Goal: Task Accomplishment & Management: Manage account settings

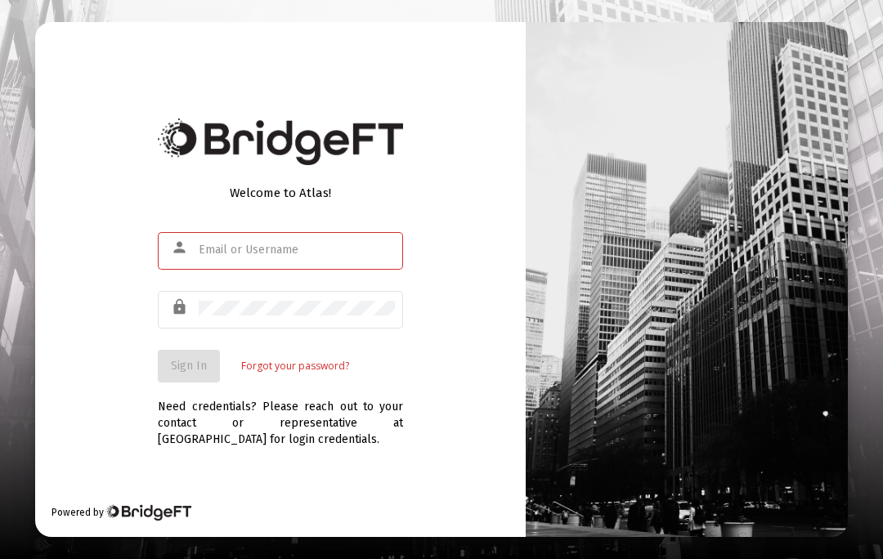
scroll to position [71, 0]
click at [221, 244] on input "text" at bounding box center [297, 250] width 196 height 13
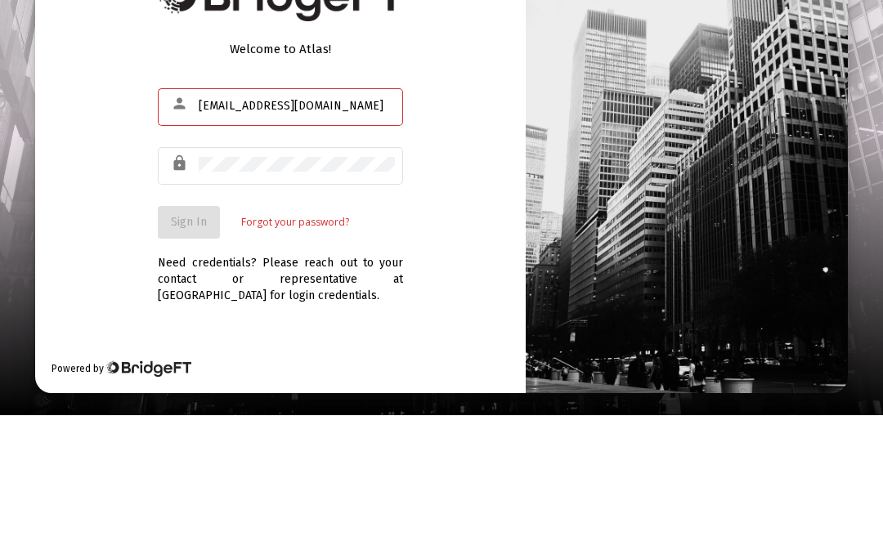
type input "[EMAIL_ADDRESS][DOMAIN_NAME]"
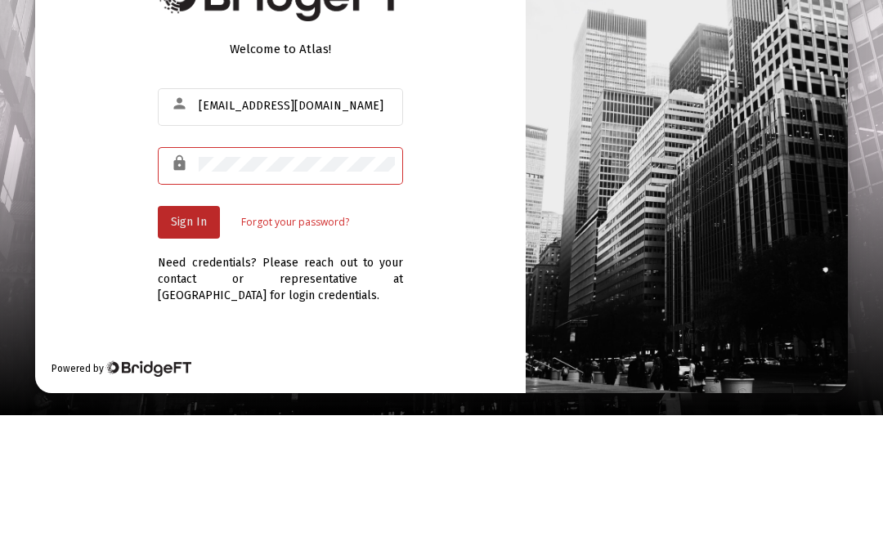
click at [182, 359] on span "Sign In" at bounding box center [189, 366] width 36 height 14
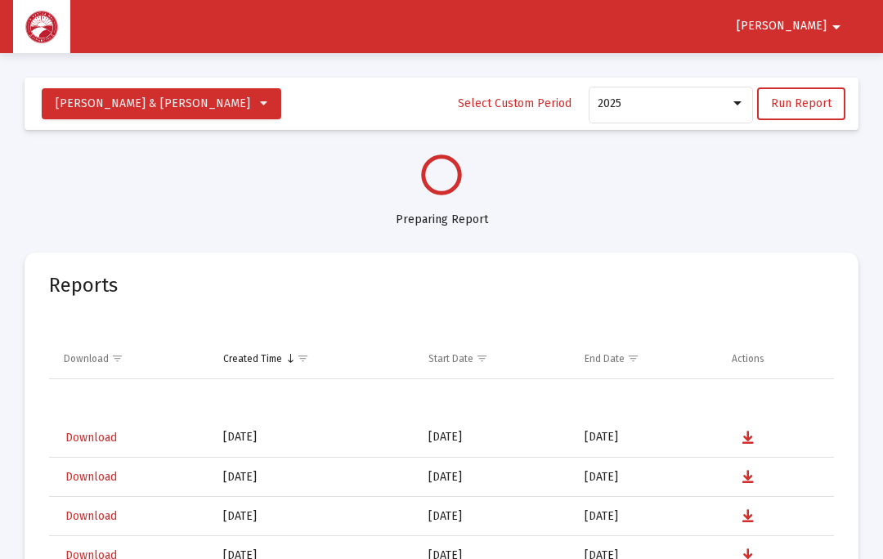
select select "View all"
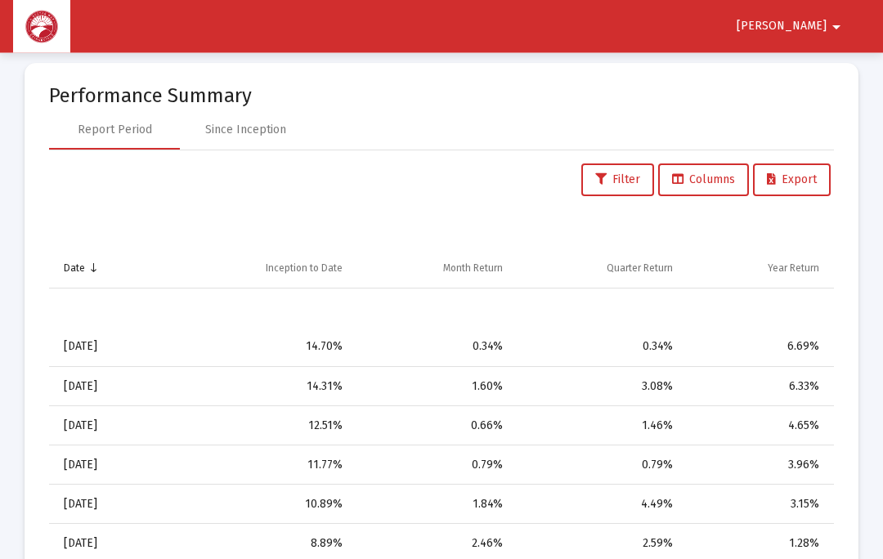
scroll to position [1650, 0]
click at [844, 21] on mat-icon "arrow_drop_down" at bounding box center [837, 27] width 20 height 33
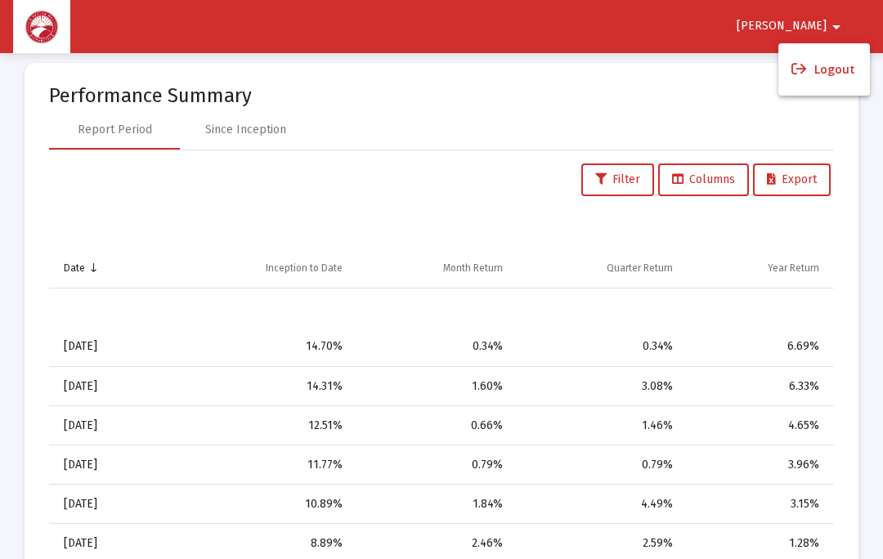
click at [835, 67] on button "Logout" at bounding box center [825, 69] width 92 height 39
